Goal: Transaction & Acquisition: Book appointment/travel/reservation

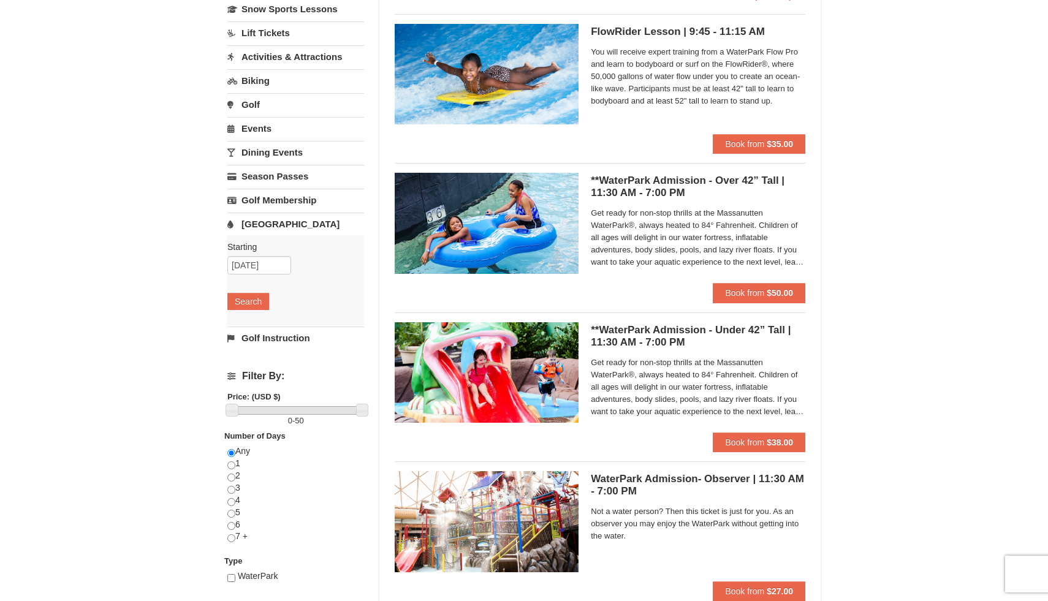
scroll to position [116, 0]
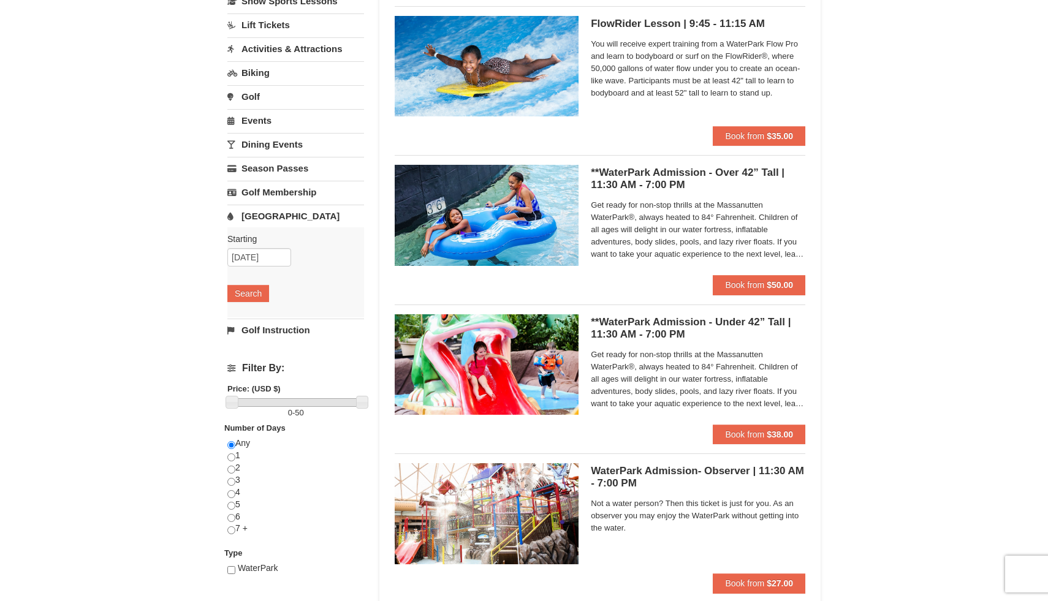
click at [505, 351] on img at bounding box center [487, 364] width 184 height 101
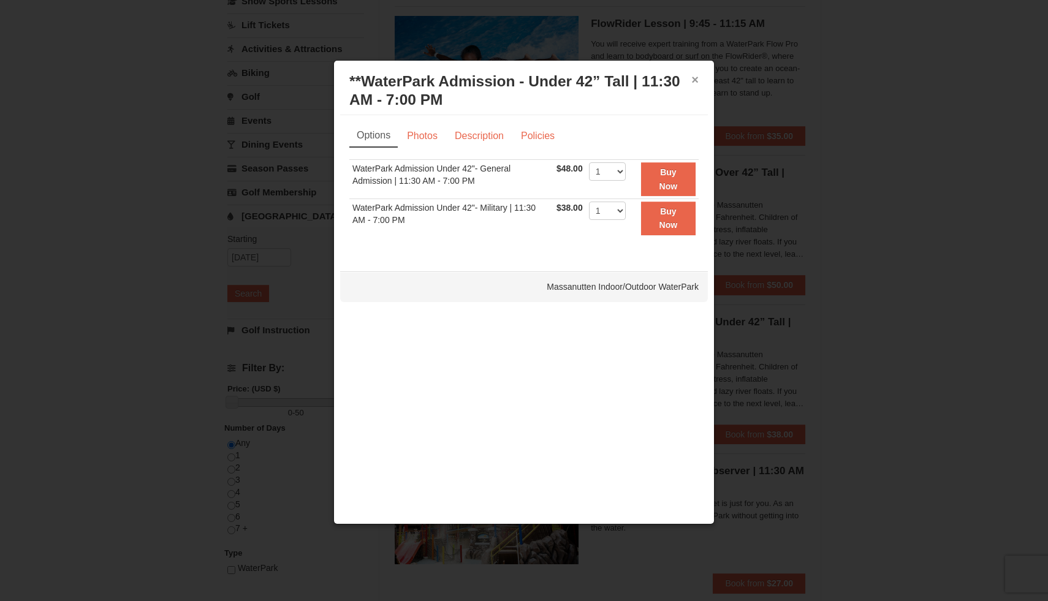
click at [696, 85] on button "×" at bounding box center [694, 80] width 7 height 12
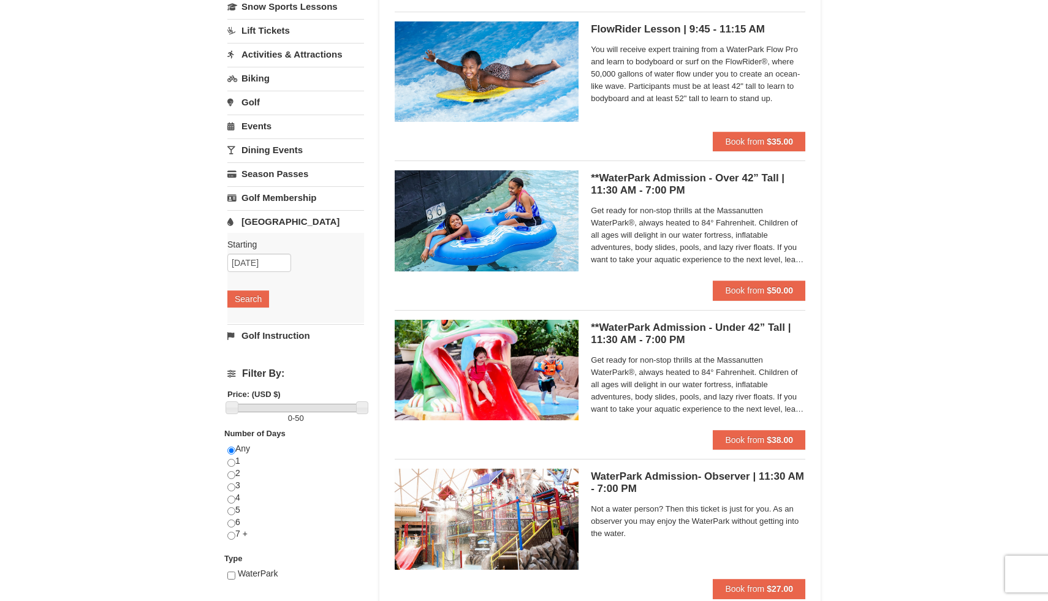
scroll to position [0, 0]
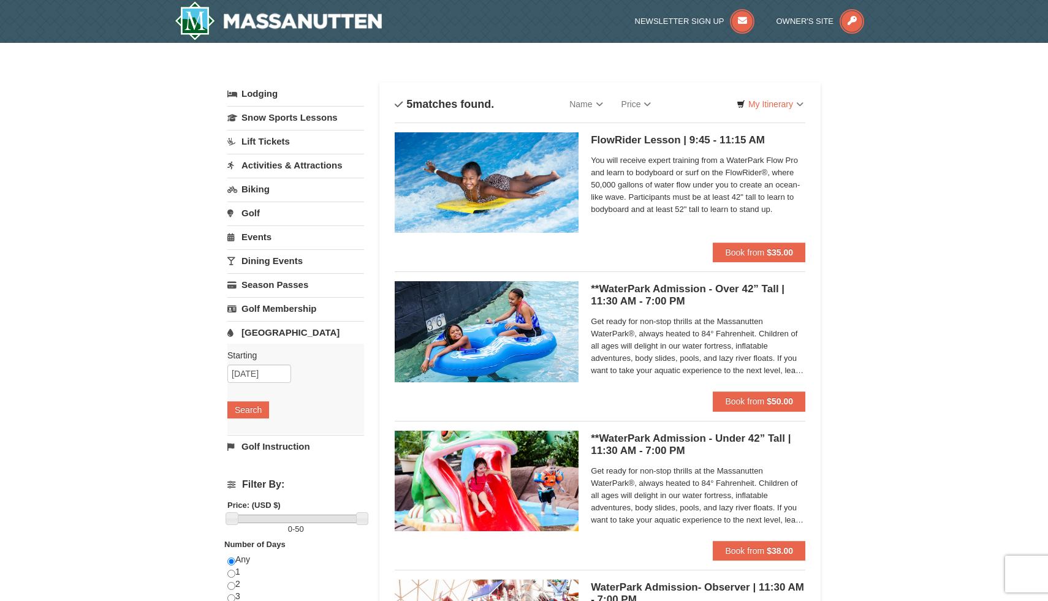
click at [262, 338] on link "[GEOGRAPHIC_DATA]" at bounding box center [295, 332] width 137 height 23
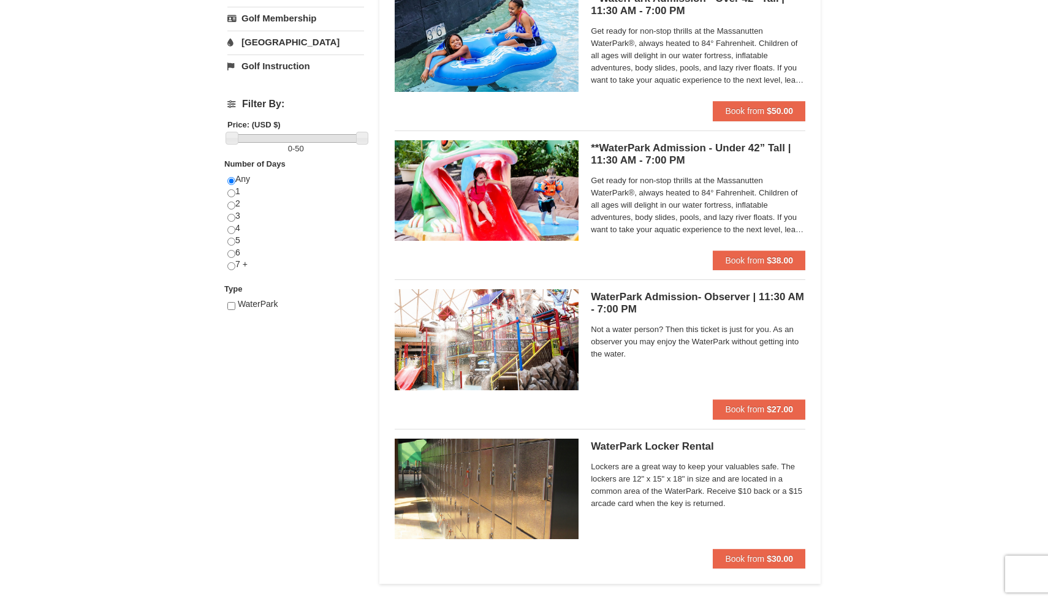
scroll to position [270, 0]
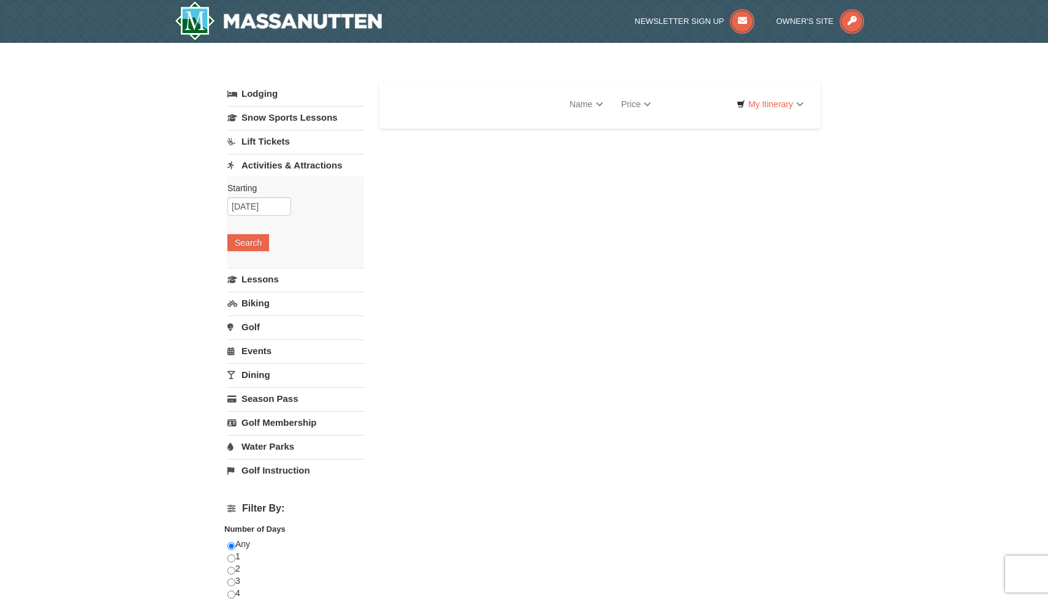
select select "10"
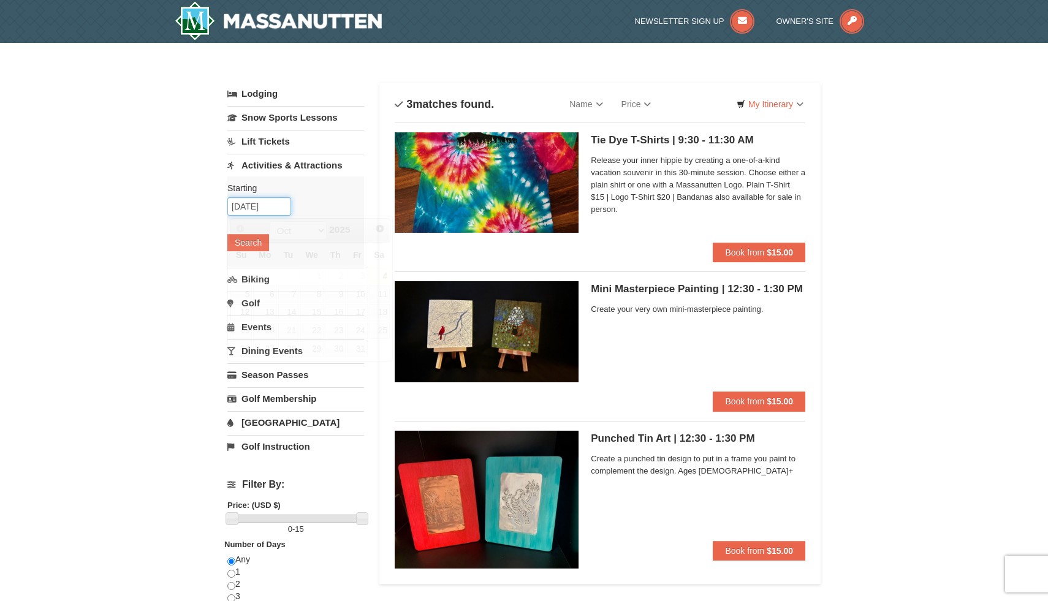
click at [255, 208] on input "10/12/2025" at bounding box center [259, 206] width 64 height 18
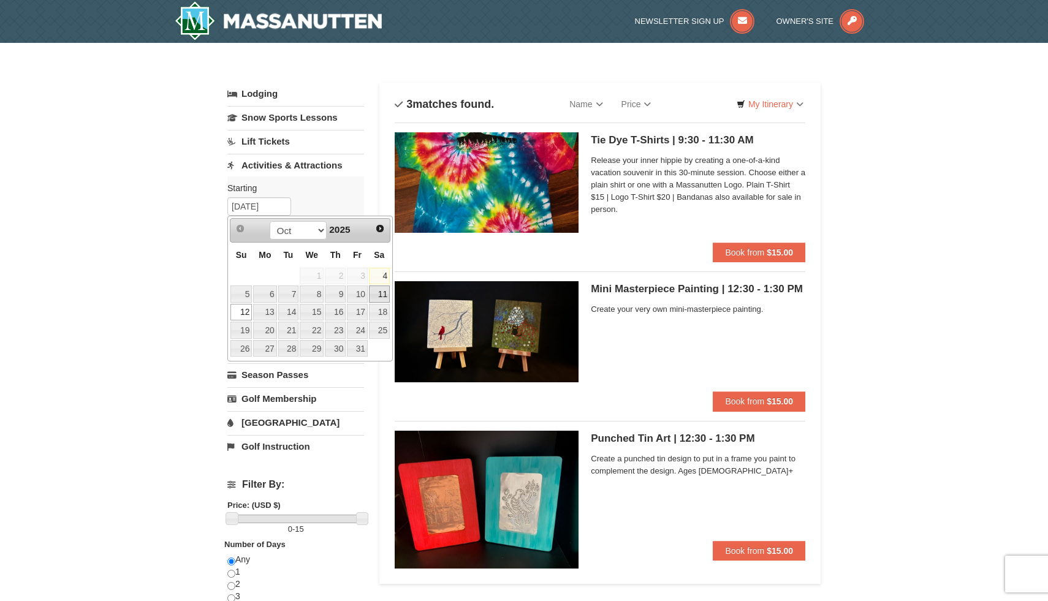
click at [381, 294] on link "11" at bounding box center [379, 294] width 21 height 17
type input "[DATE]"
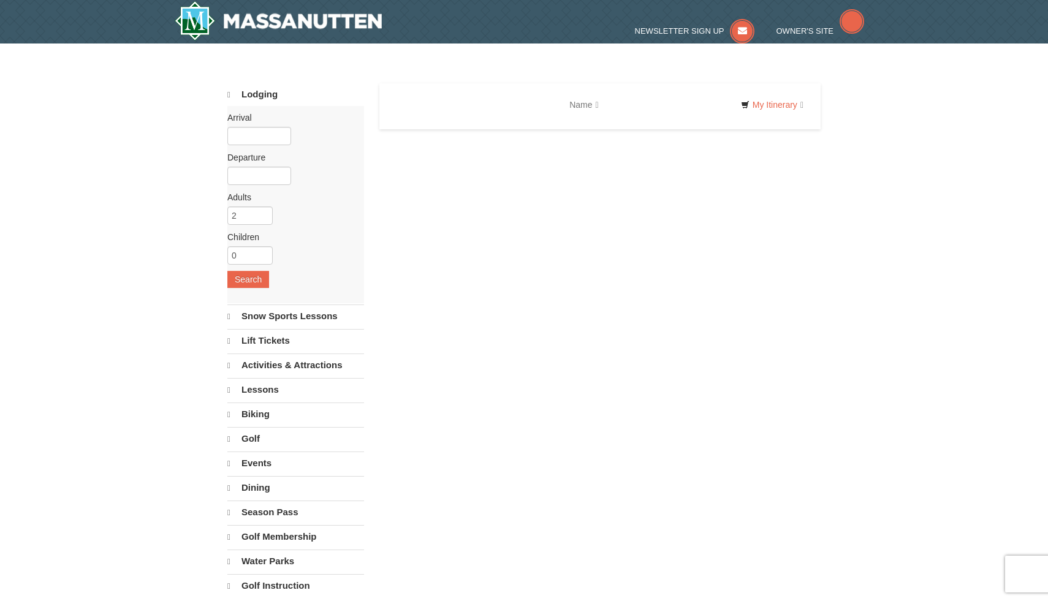
select select "10"
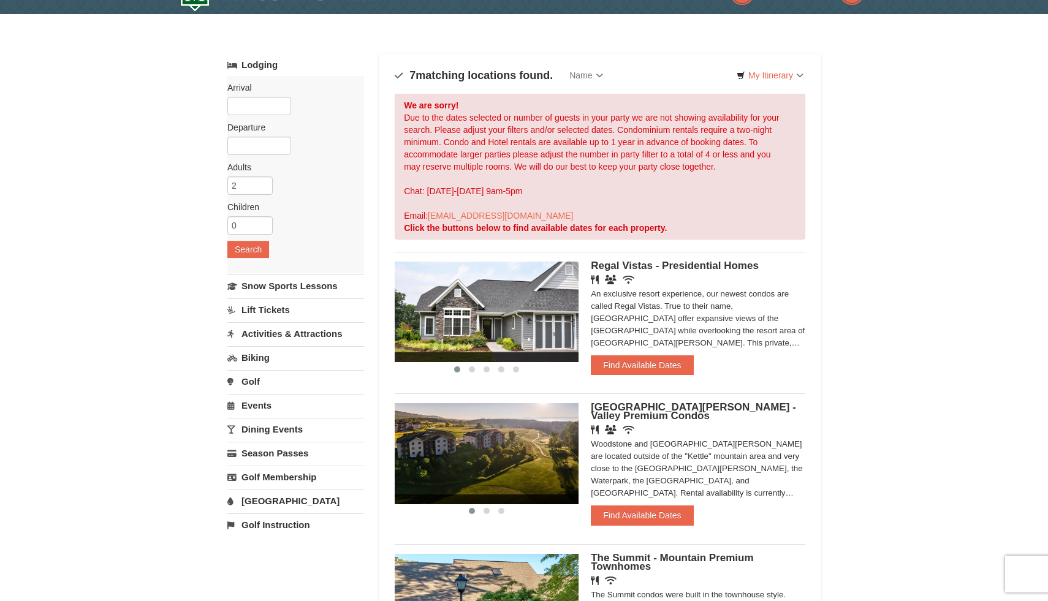
scroll to position [32, 0]
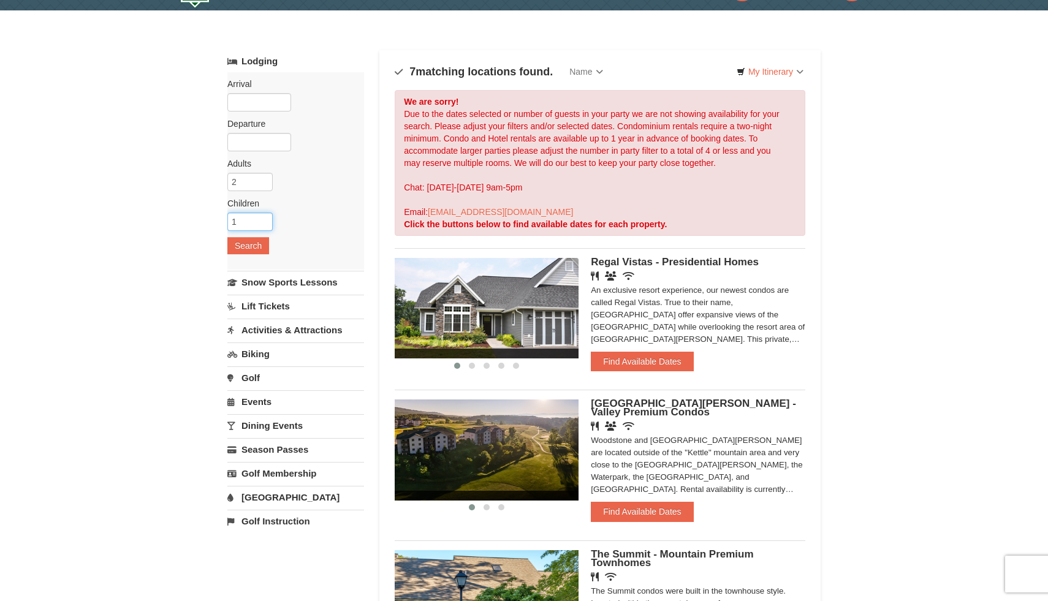
click at [265, 219] on input "1" at bounding box center [249, 222] width 45 height 18
click at [265, 219] on input "2" at bounding box center [249, 222] width 45 height 18
click at [265, 219] on input "3" at bounding box center [249, 222] width 45 height 18
type input "4"
click at [265, 219] on input "4" at bounding box center [249, 222] width 45 height 18
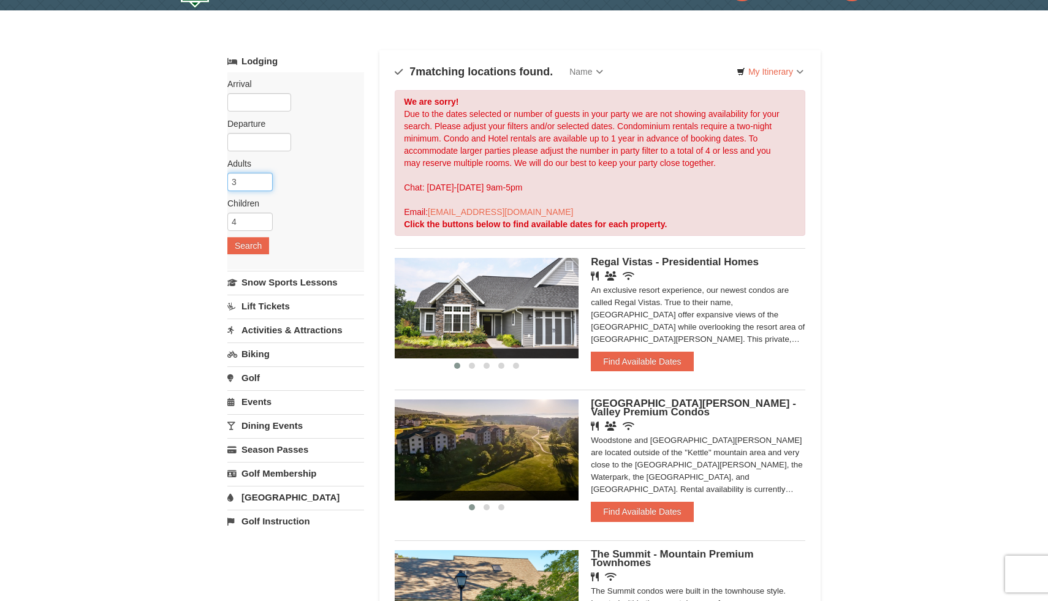
click at [264, 178] on input "3" at bounding box center [249, 182] width 45 height 18
type input "4"
click at [264, 178] on input "4" at bounding box center [249, 182] width 45 height 18
click at [249, 248] on button "Search" at bounding box center [248, 245] width 42 height 17
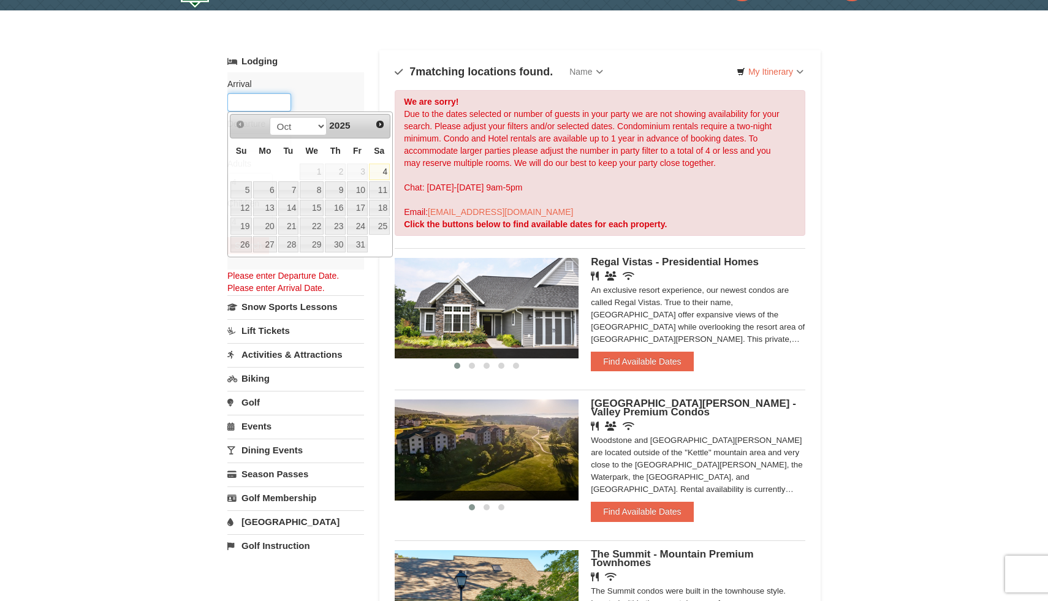
click at [269, 103] on input "text" at bounding box center [259, 102] width 64 height 18
click at [378, 195] on link "11" at bounding box center [379, 189] width 21 height 17
type input "10/11/2025"
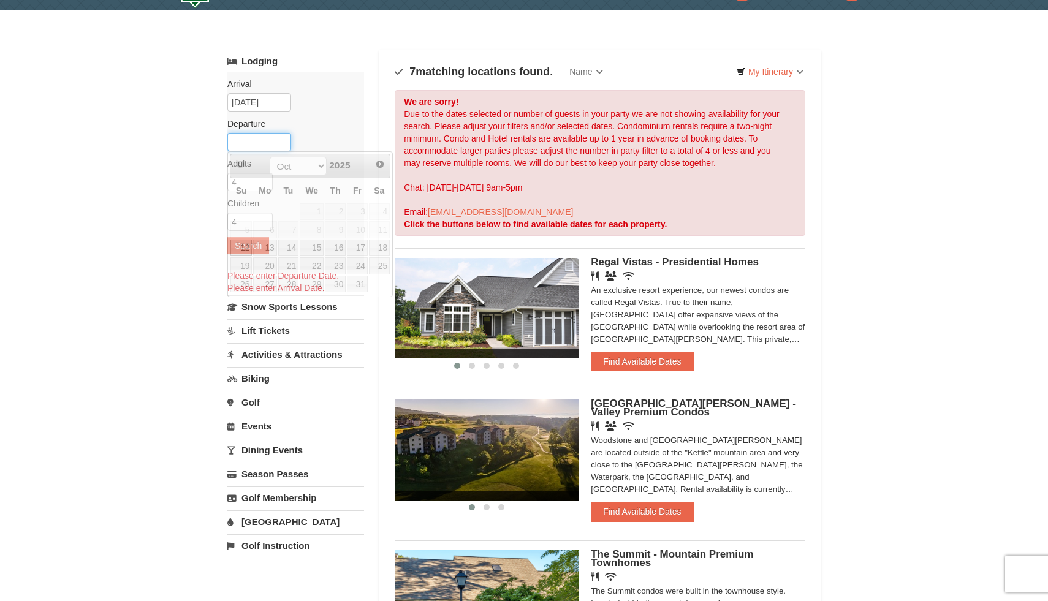
click at [265, 137] on input "text" at bounding box center [259, 142] width 64 height 18
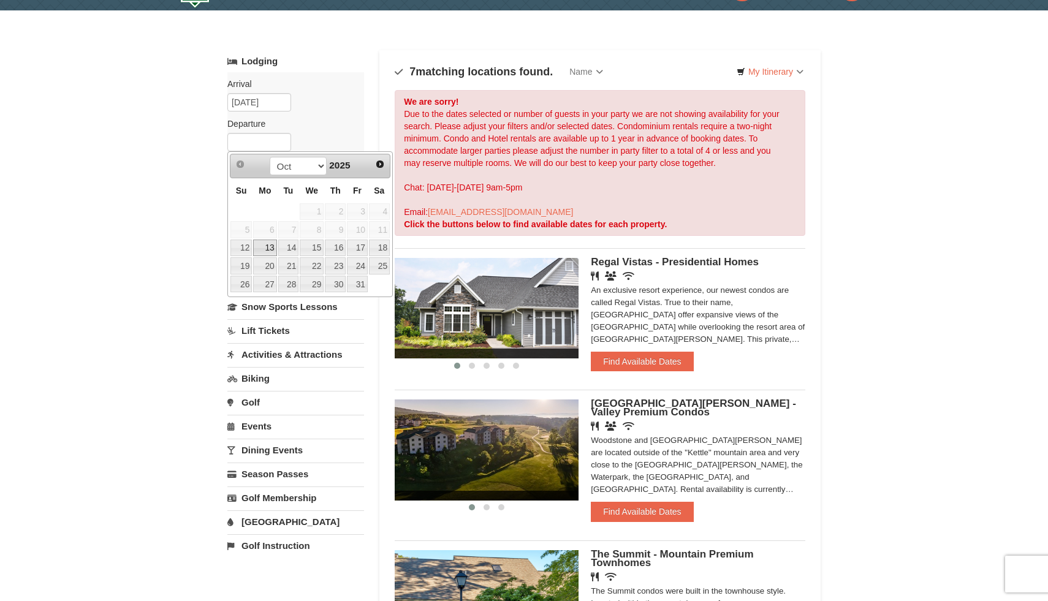
click at [273, 249] on link "13" at bounding box center [264, 248] width 23 height 17
type input "10/13/2025"
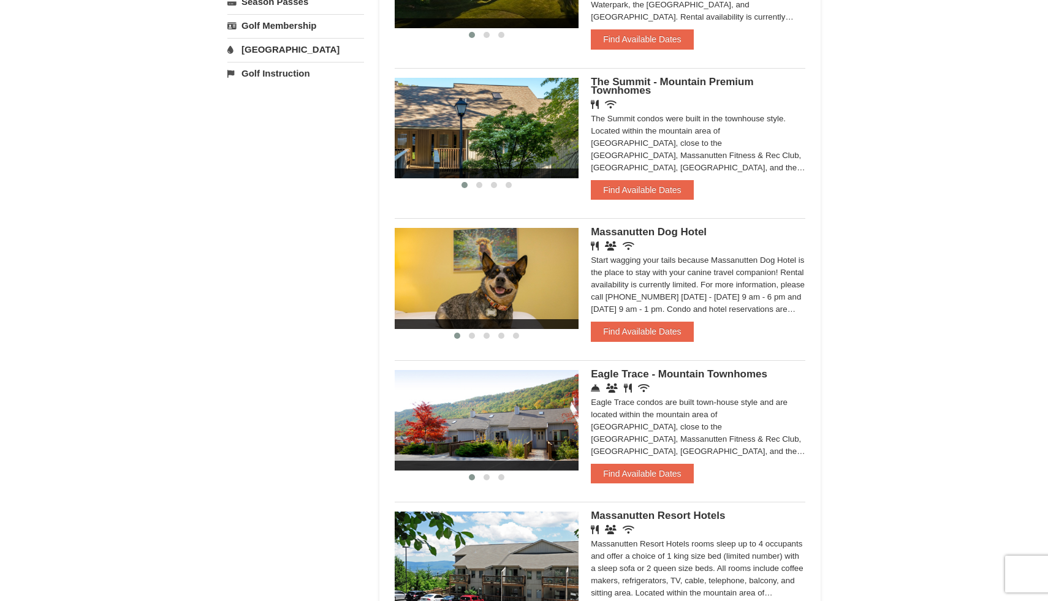
scroll to position [505, 0]
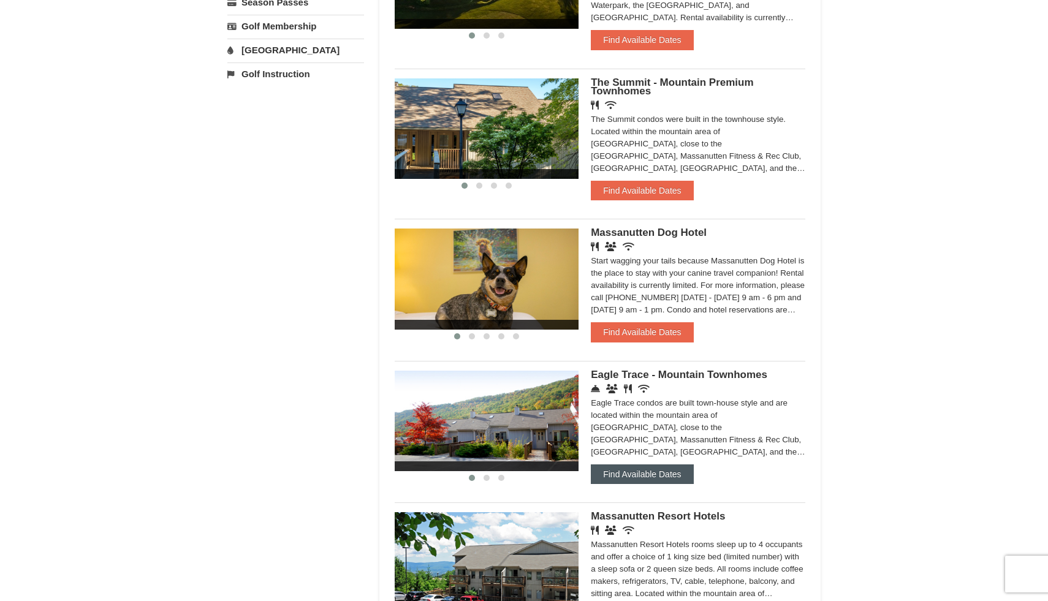
click at [623, 484] on button "Find Available Dates" at bounding box center [642, 475] width 102 height 20
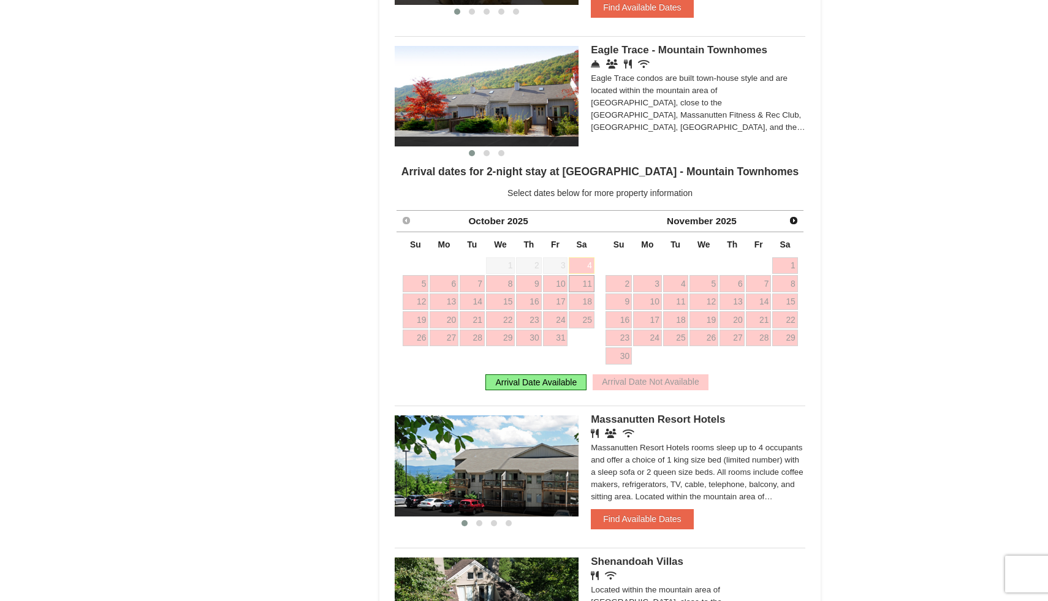
scroll to position [831, 0]
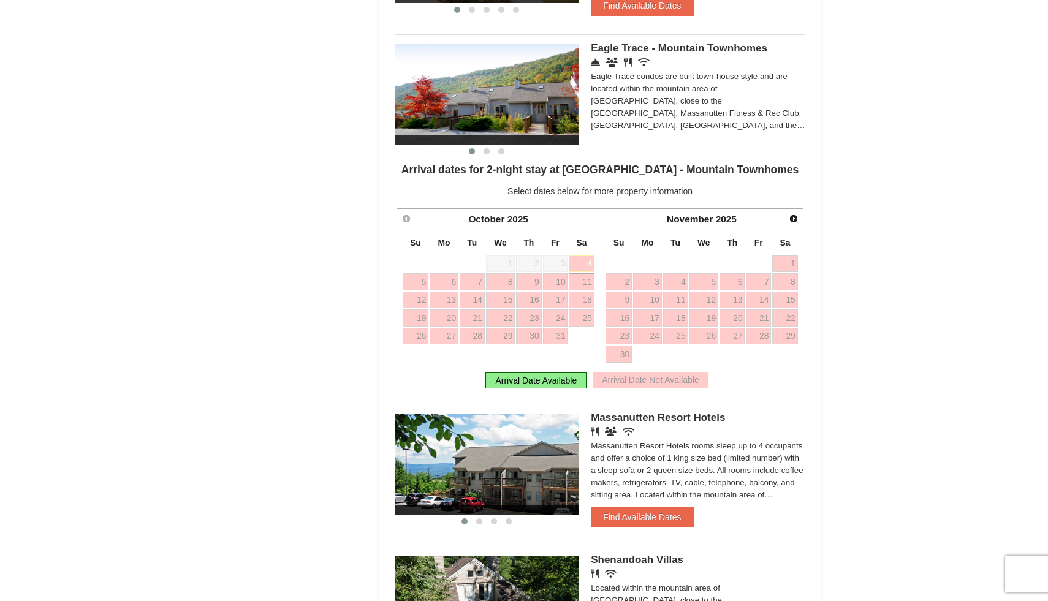
click at [585, 291] on link "11" at bounding box center [581, 281] width 25 height 17
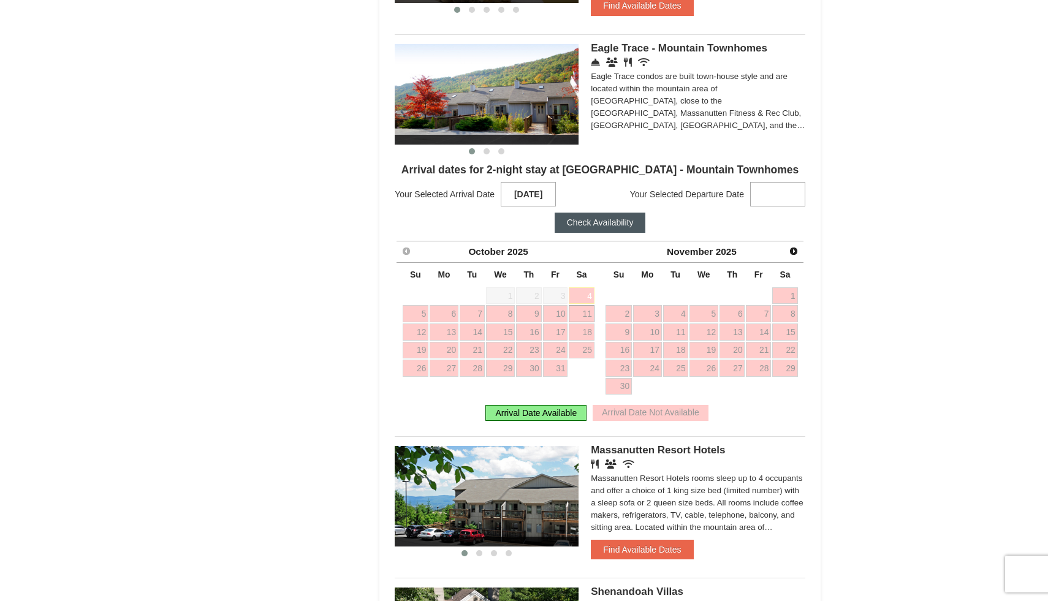
click at [774, 198] on strong at bounding box center [777, 194] width 55 height 25
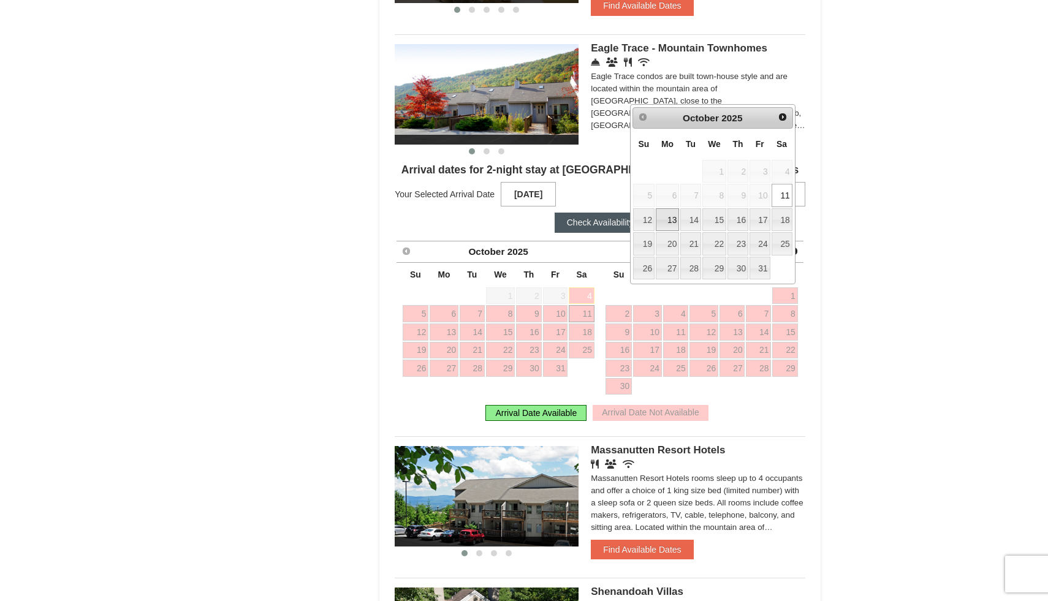
click at [674, 227] on link "13" at bounding box center [667, 219] width 23 height 23
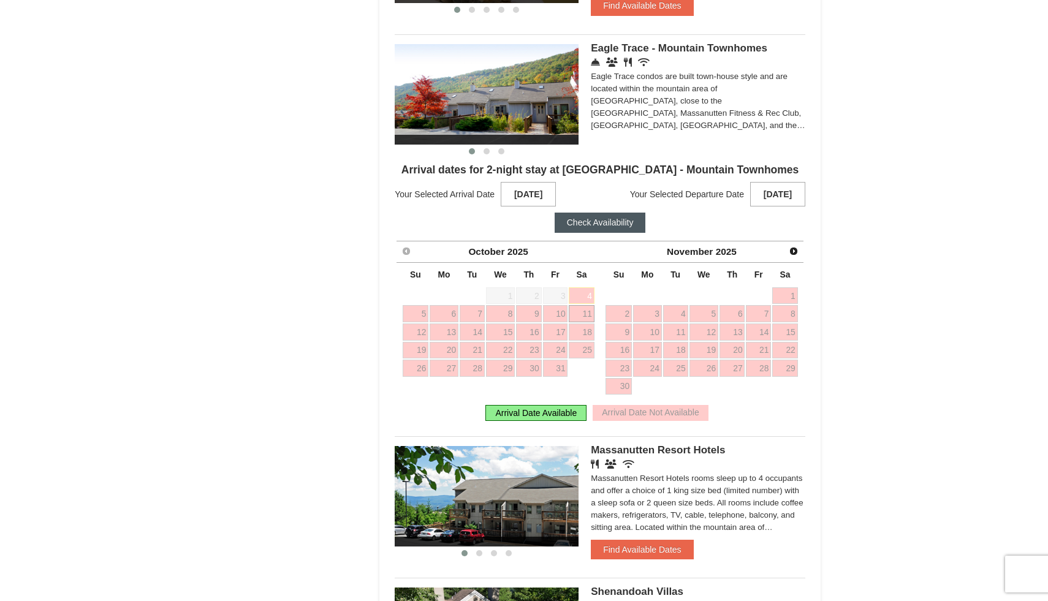
click at [601, 228] on button "Check Availability" at bounding box center [600, 223] width 91 height 20
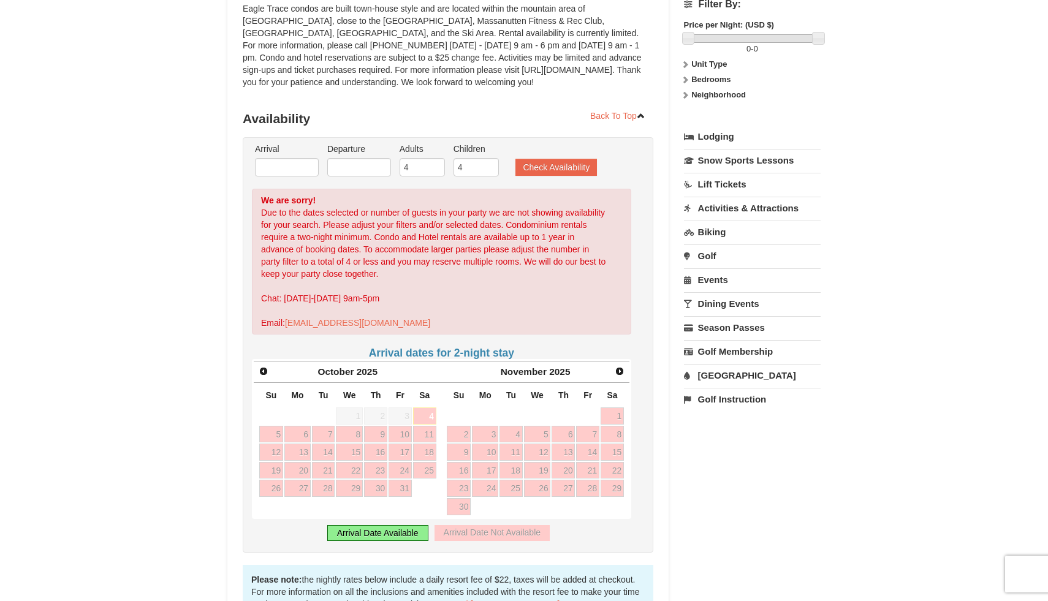
scroll to position [179, 0]
click at [389, 536] on div "Arrival Date Available" at bounding box center [377, 532] width 101 height 16
click at [622, 372] on span "Next" at bounding box center [620, 370] width 10 height 10
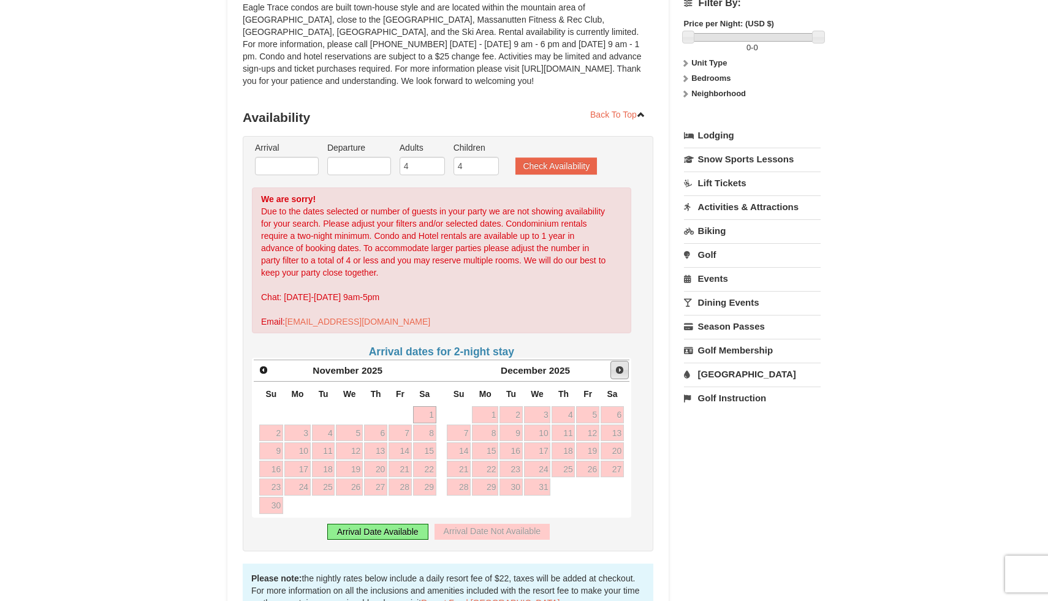
click at [622, 372] on span "Next" at bounding box center [620, 370] width 10 height 10
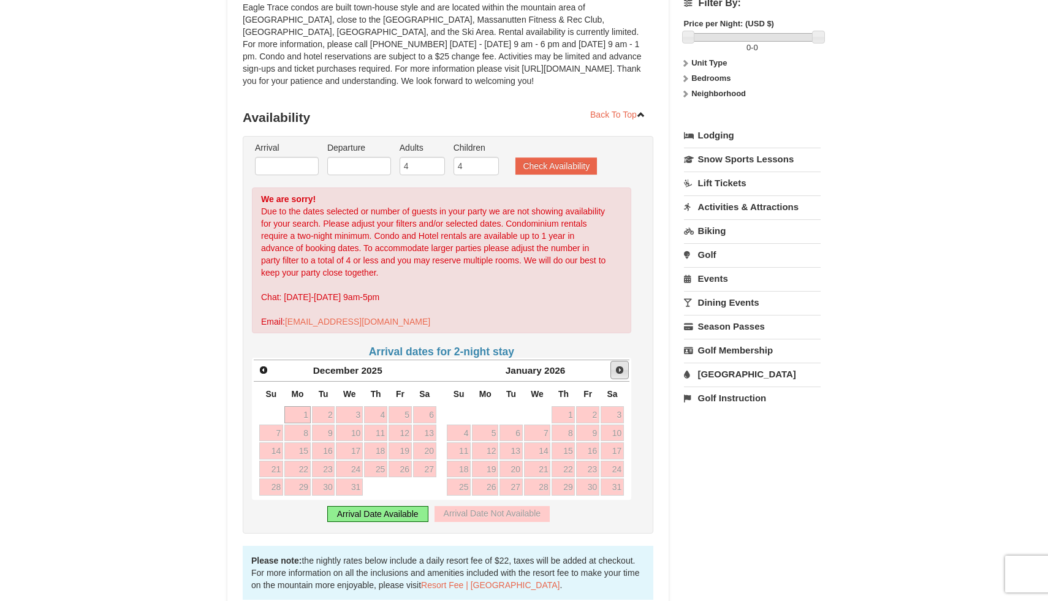
click at [622, 372] on span "Next" at bounding box center [620, 370] width 10 height 10
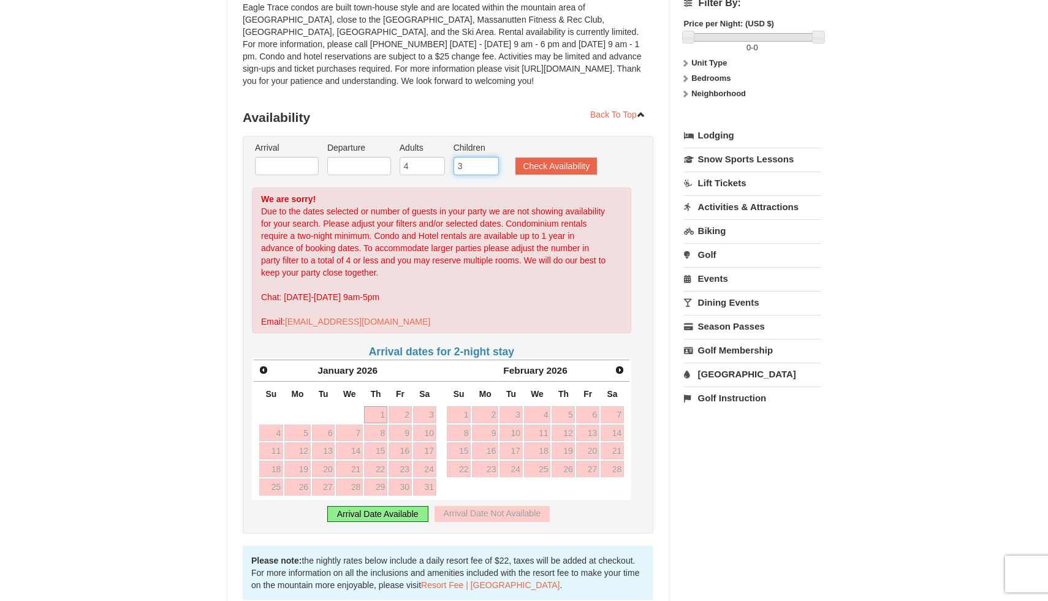
click at [487, 170] on input "3" at bounding box center [476, 166] width 45 height 18
type input "2"
click at [487, 170] on input "2" at bounding box center [476, 166] width 45 height 18
click at [432, 169] on input "3" at bounding box center [422, 166] width 45 height 18
type input "2"
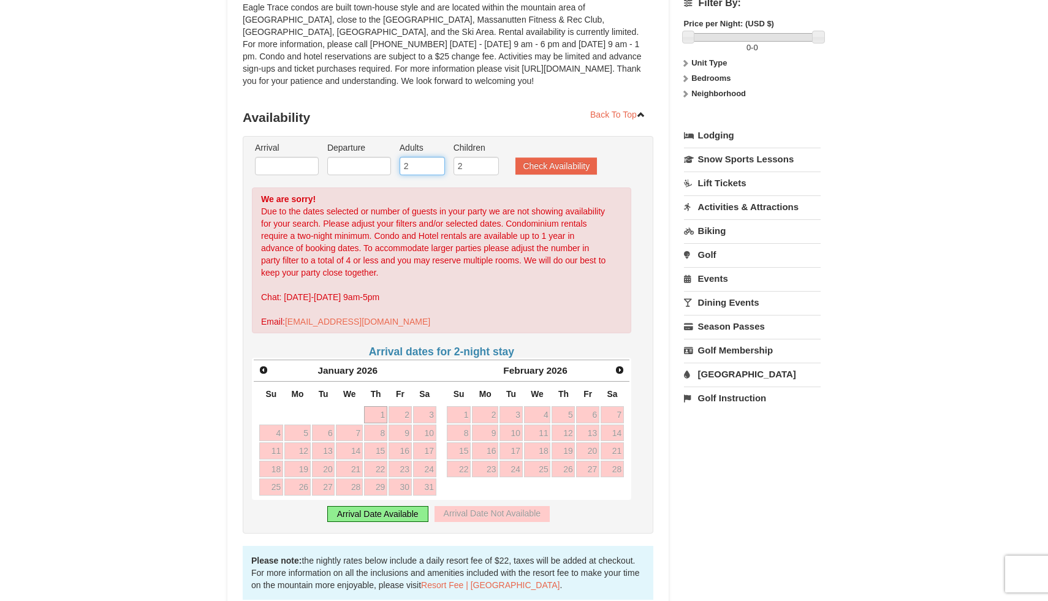
click at [432, 169] on input "2" at bounding box center [422, 166] width 45 height 18
click at [375, 518] on div "Arrival Date Available" at bounding box center [377, 514] width 101 height 16
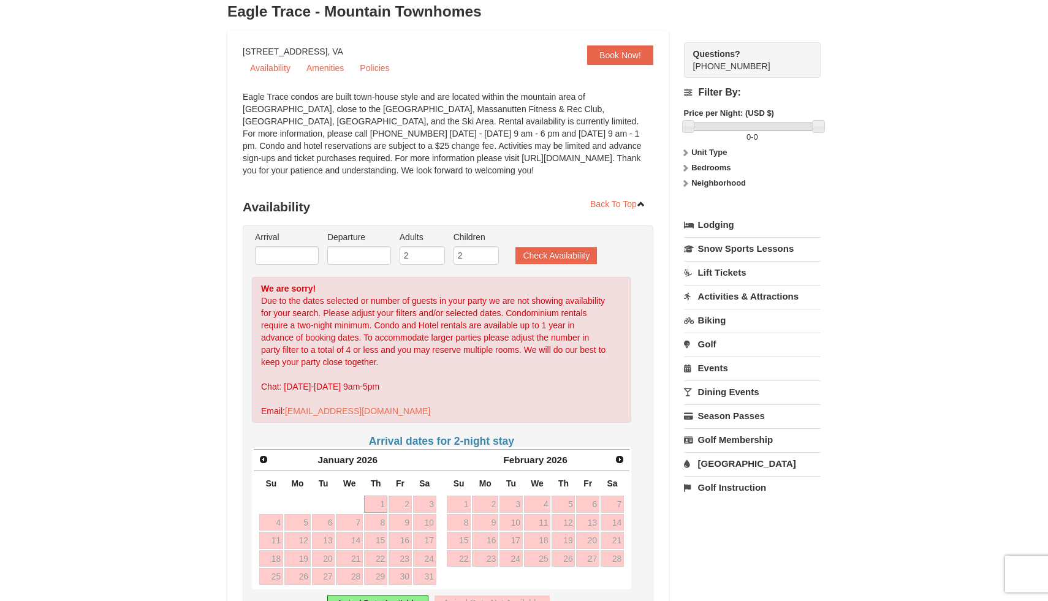
scroll to position [0, 0]
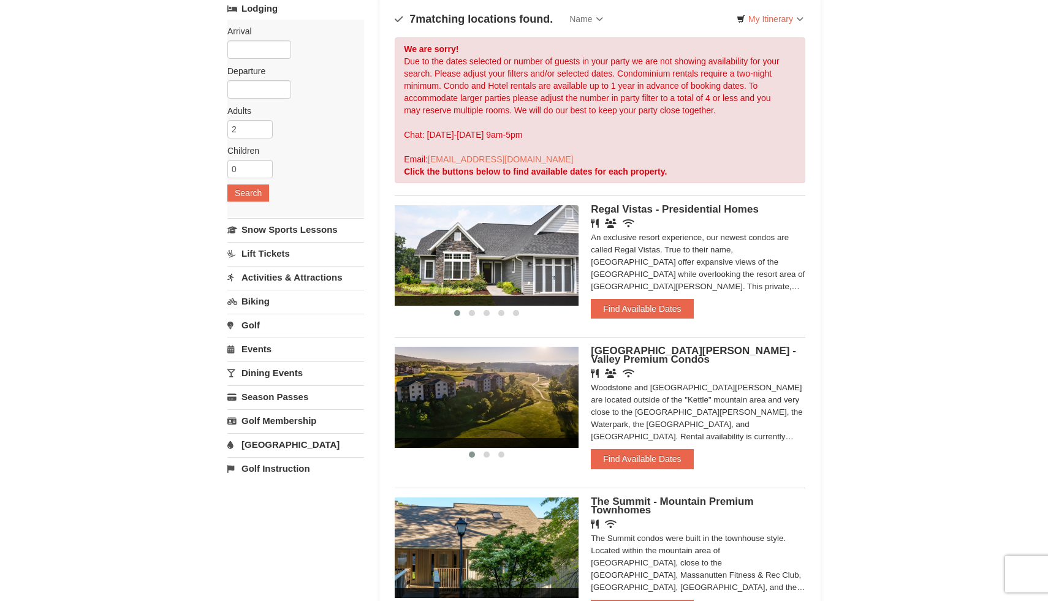
scroll to position [37, 0]
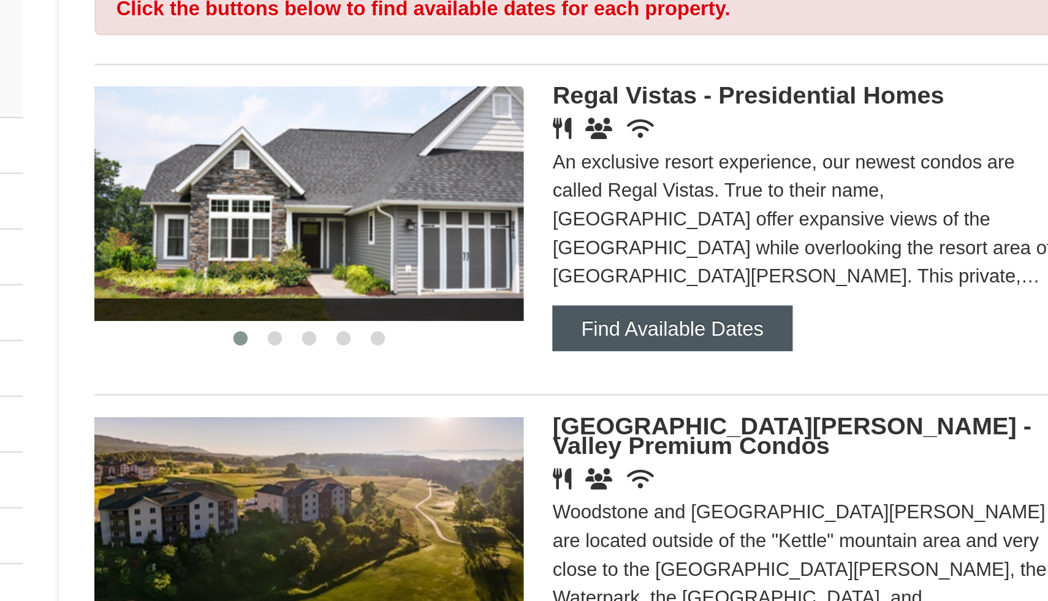
click at [623, 355] on button "Find Available Dates" at bounding box center [642, 357] width 102 height 20
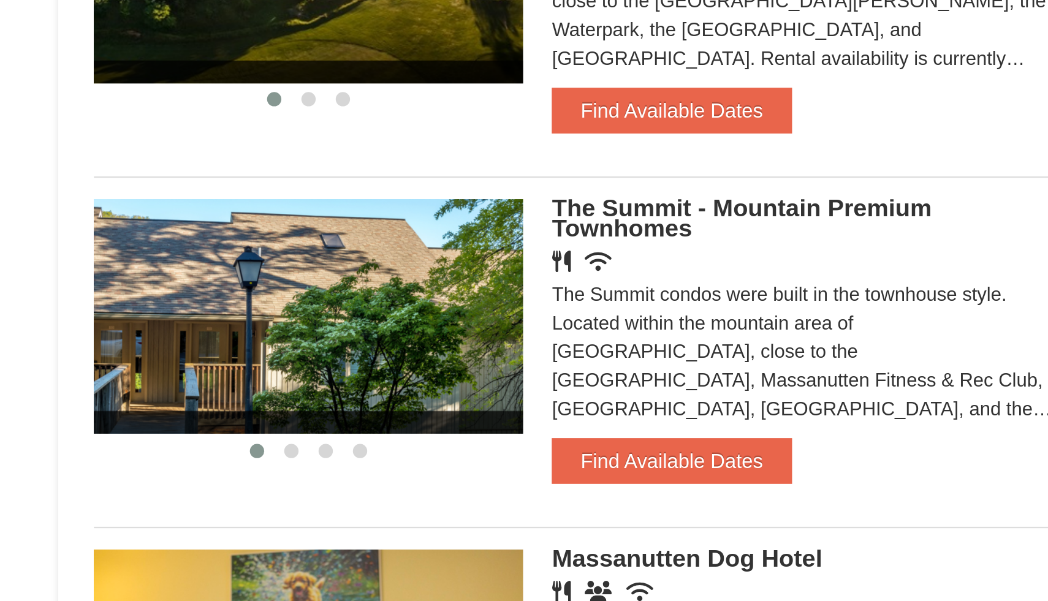
scroll to position [386, 0]
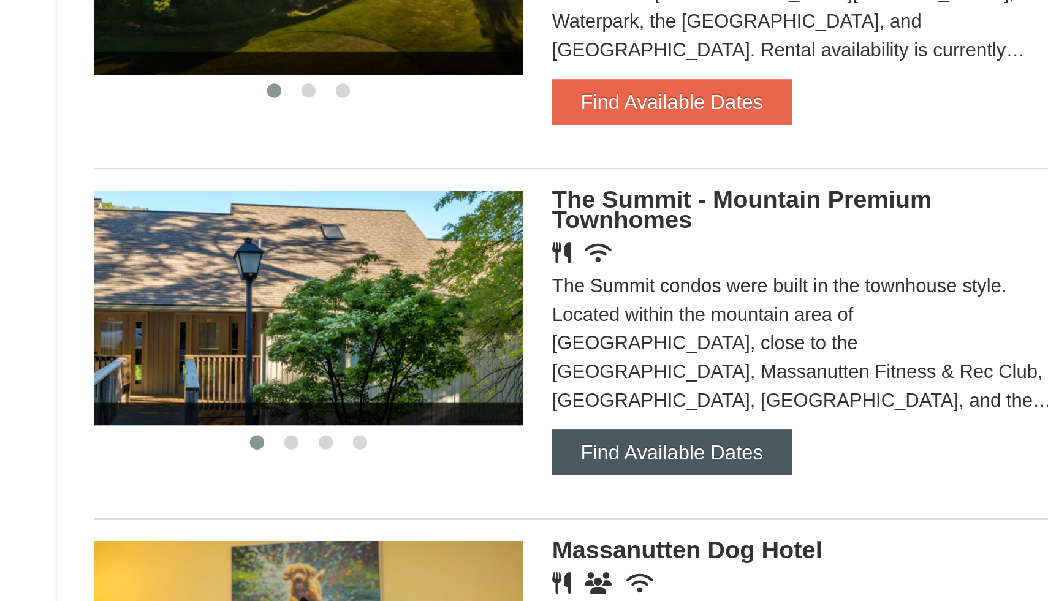
click at [628, 540] on button "Find Available Dates" at bounding box center [642, 538] width 102 height 20
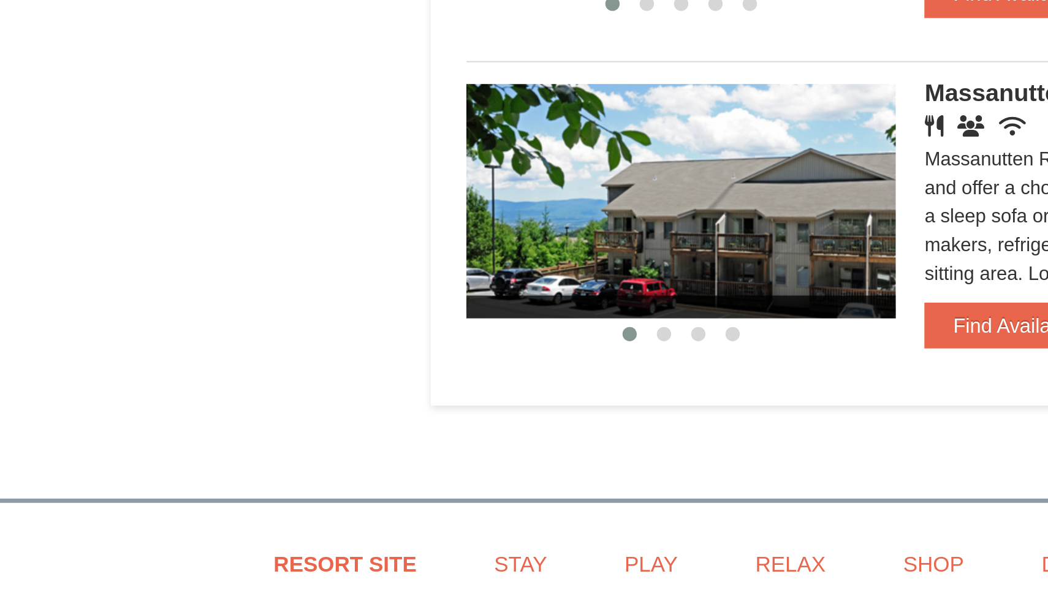
scroll to position [1004, 0]
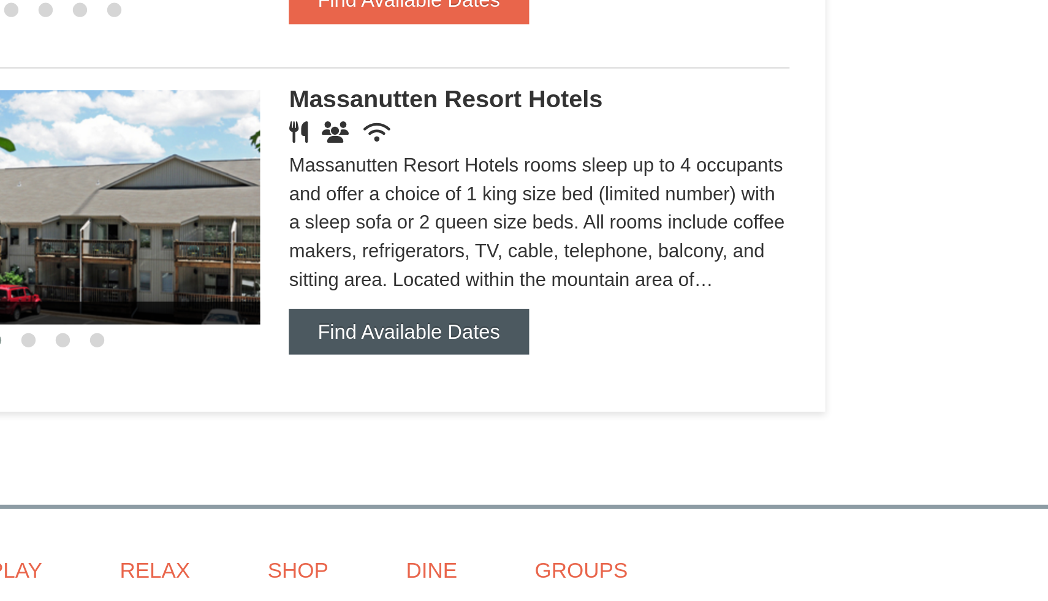
click at [660, 489] on button "Find Available Dates" at bounding box center [642, 479] width 102 height 20
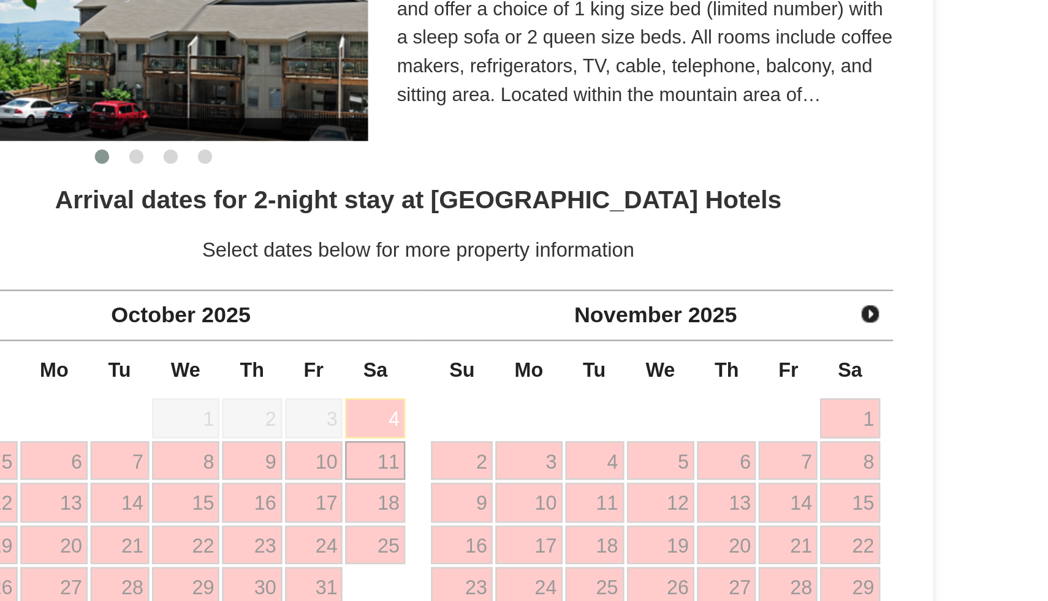
scroll to position [861, 0]
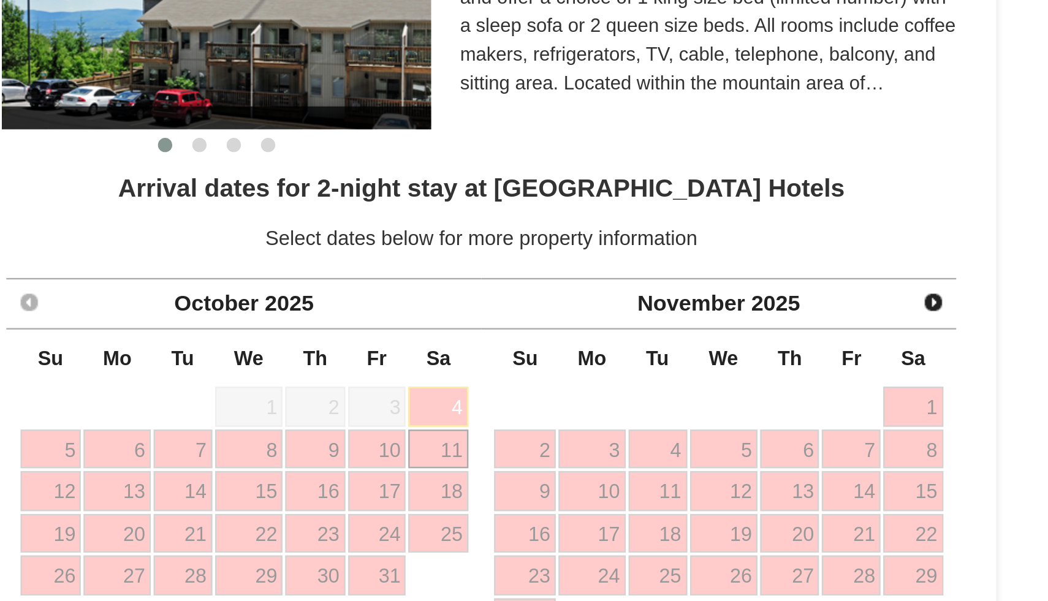
click at [585, 544] on link "11" at bounding box center [581, 536] width 25 height 17
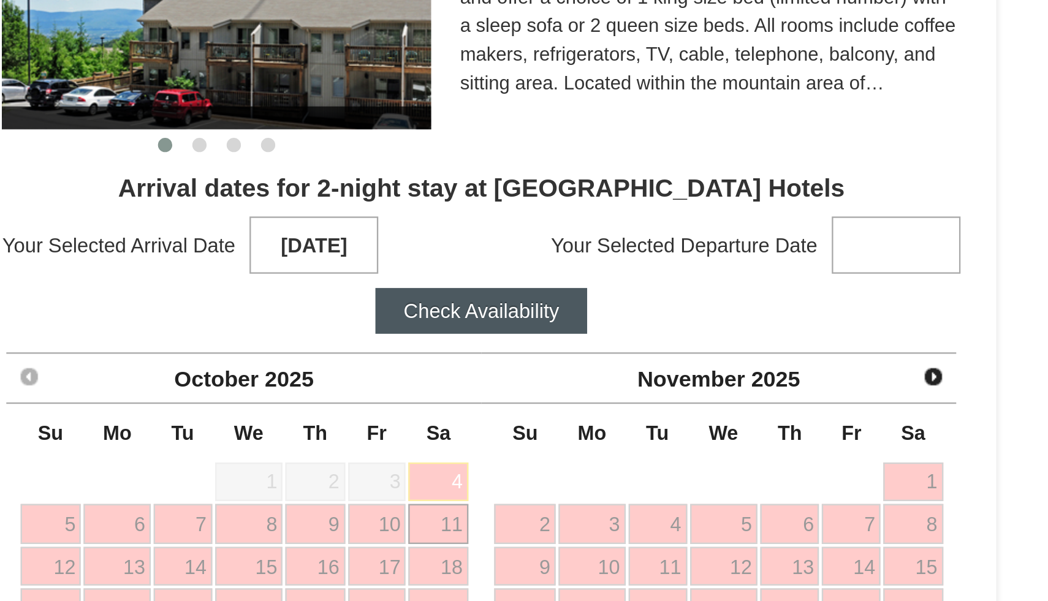
click at [772, 451] on strong at bounding box center [777, 448] width 55 height 25
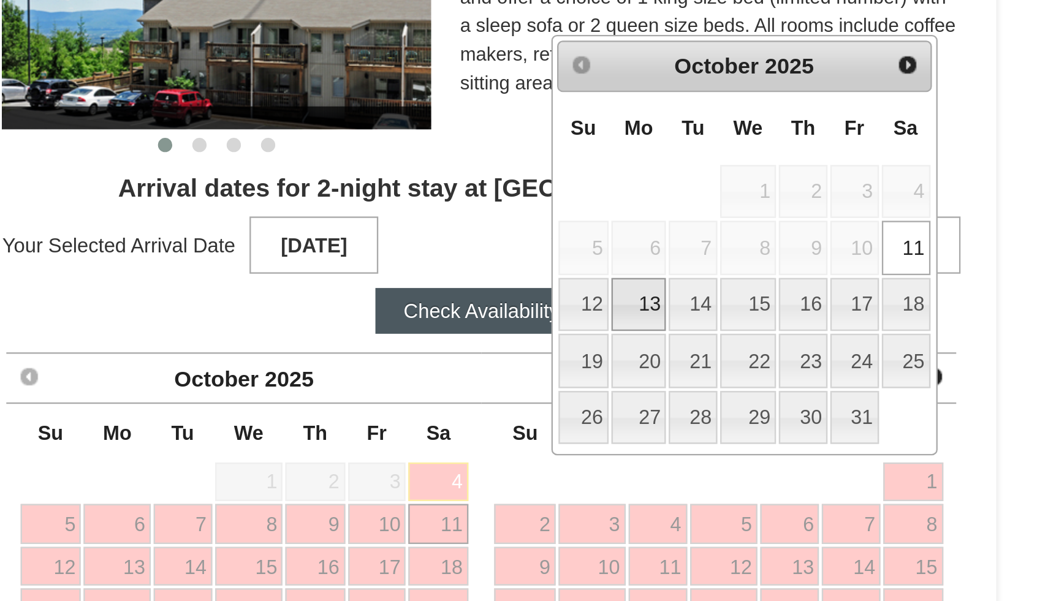
click at [671, 486] on link "13" at bounding box center [667, 474] width 23 height 23
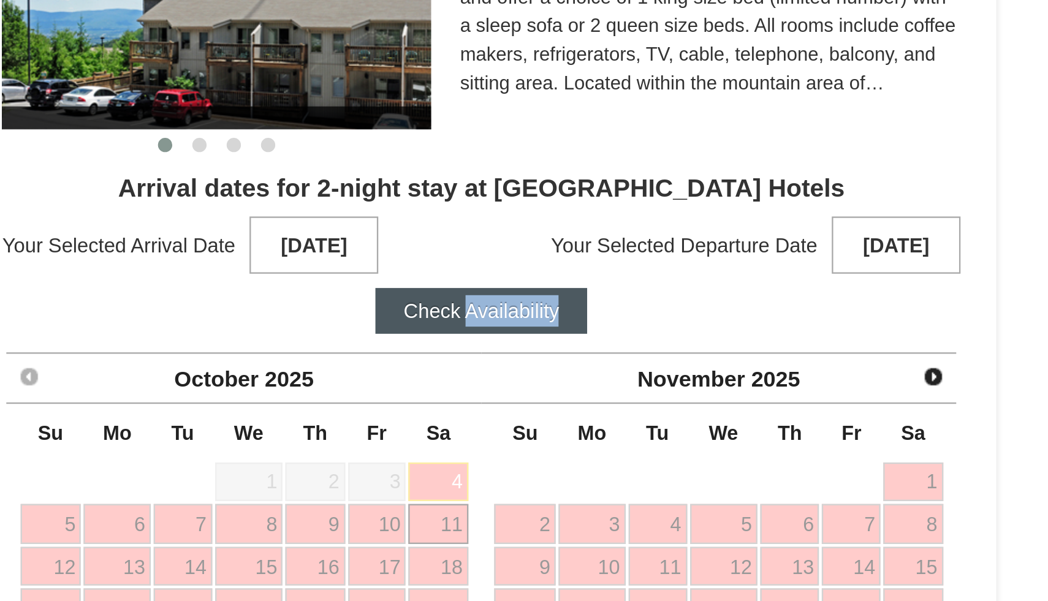
click at [603, 481] on button "Check Availability" at bounding box center [600, 477] width 91 height 20
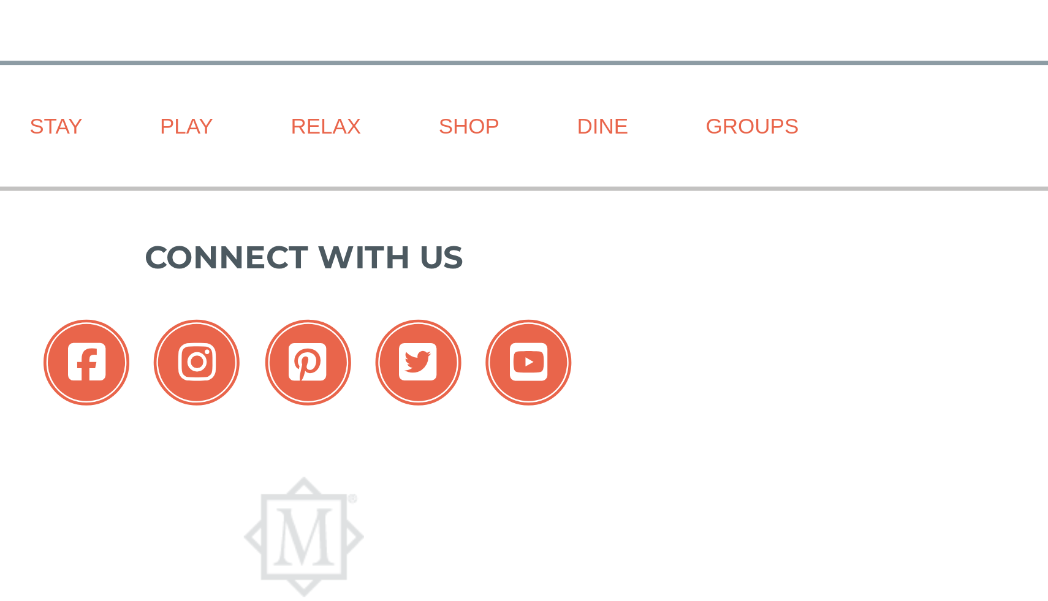
scroll to position [994, 0]
